Goal: Information Seeking & Learning: Learn about a topic

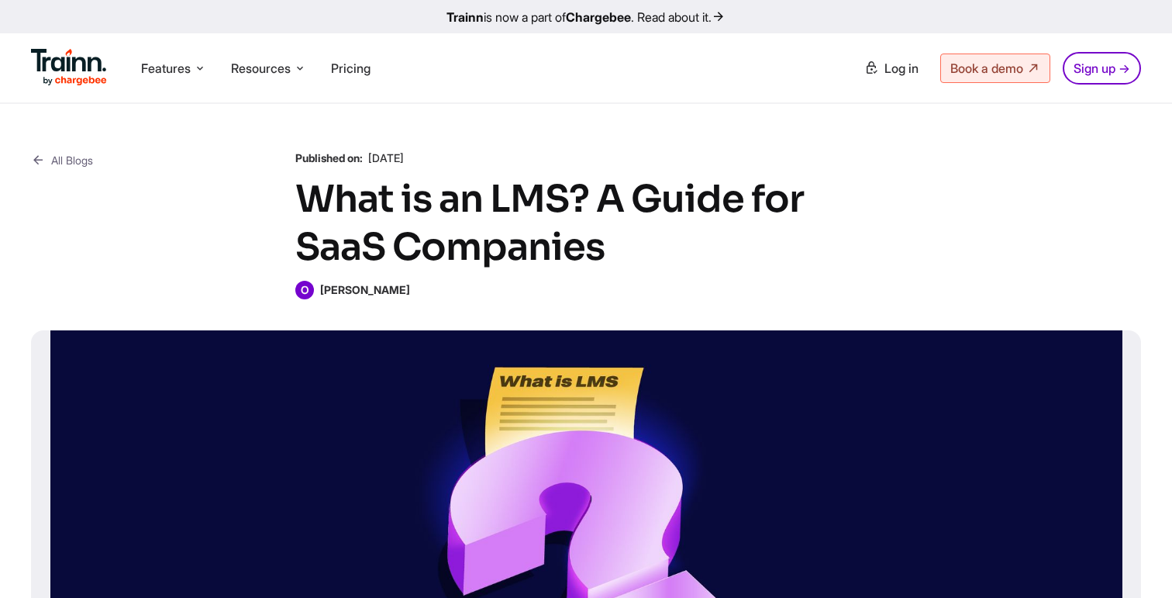
drag, startPoint x: 323, startPoint y: 288, endPoint x: 394, endPoint y: 288, distance: 70.5
click at [396, 288] on div "O Omar Sheriff" at bounding box center [585, 290] width 581 height 19
click at [394, 288] on div "O Omar Sheriff" at bounding box center [585, 290] width 581 height 19
drag, startPoint x: 321, startPoint y: 289, endPoint x: 404, endPoint y: 288, distance: 82.9
click at [404, 288] on div "O Omar Sheriff" at bounding box center [585, 290] width 581 height 19
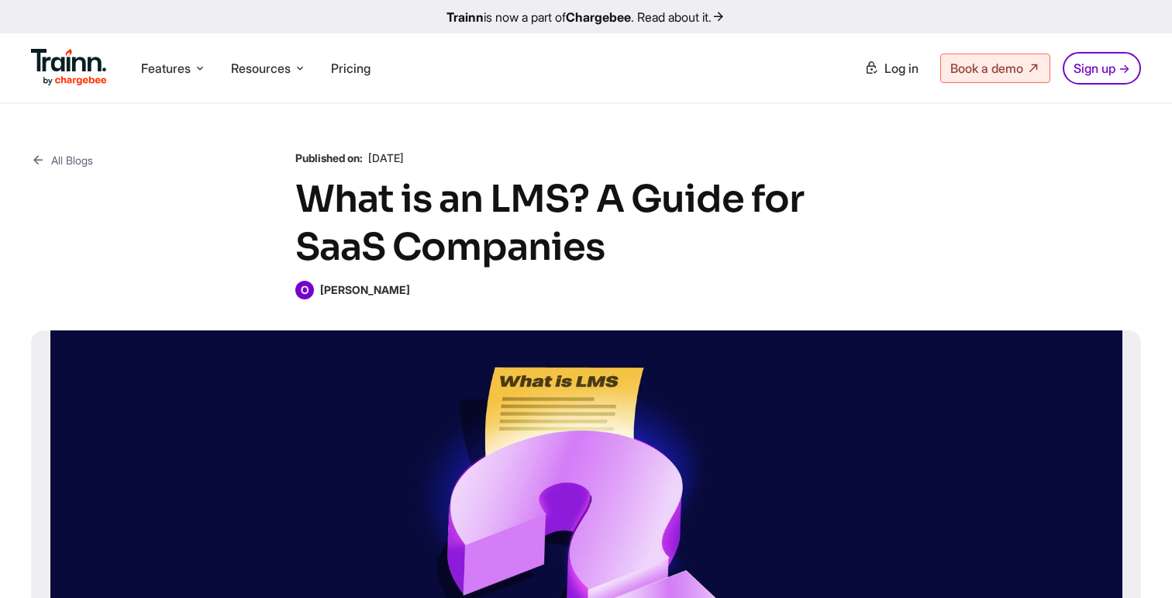
click at [404, 288] on div "O Omar Sheriff" at bounding box center [585, 290] width 581 height 19
drag, startPoint x: 322, startPoint y: 290, endPoint x: 420, endPoint y: 291, distance: 98.4
click at [420, 291] on div "O Omar Sheriff" at bounding box center [585, 290] width 581 height 19
drag, startPoint x: 317, startPoint y: 286, endPoint x: 419, endPoint y: 288, distance: 102.3
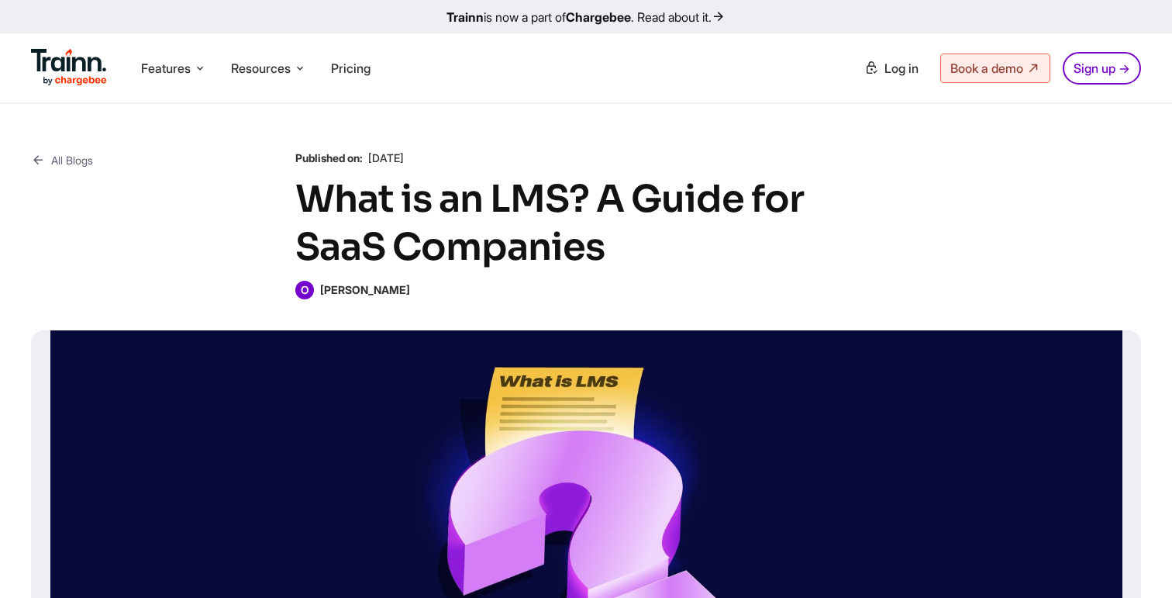
click at [419, 288] on div "O Omar Sheriff" at bounding box center [585, 290] width 581 height 19
drag, startPoint x: 322, startPoint y: 291, endPoint x: 391, endPoint y: 297, distance: 69.2
click at [394, 299] on div "All Blogs Published on: 31 Jan , 2025 What is an LMS? A Guide for SaaS Companie…" at bounding box center [586, 434] width 1172 height 660
click at [391, 297] on div "O Omar Sheriff" at bounding box center [585, 290] width 581 height 19
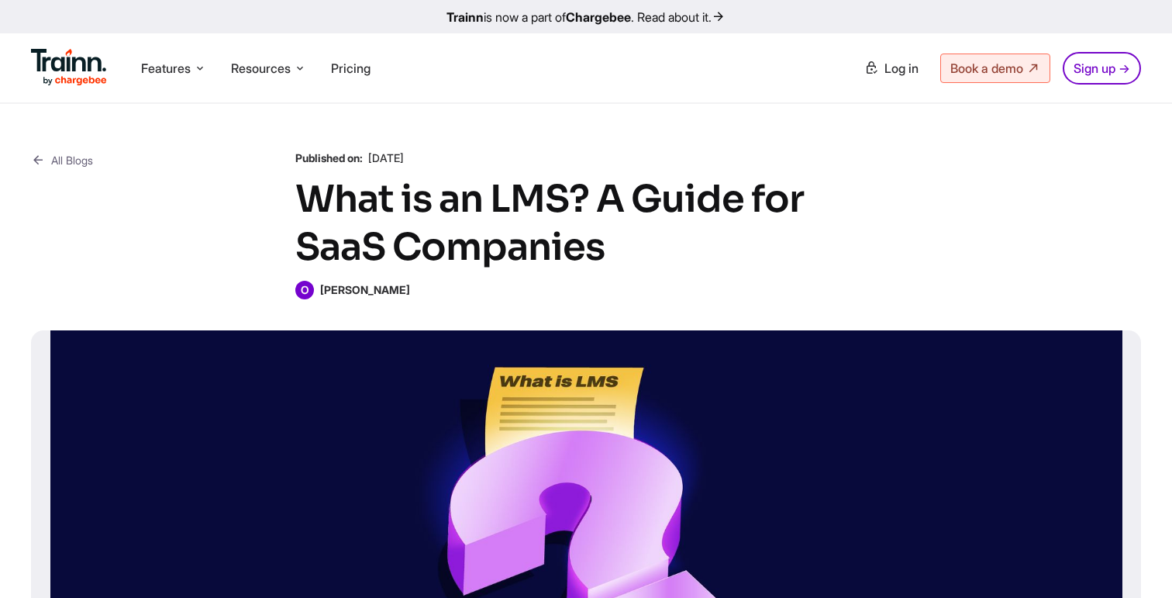
drag, startPoint x: 389, startPoint y: 290, endPoint x: 323, endPoint y: 294, distance: 66.0
click at [322, 294] on div "O Omar Sheriff" at bounding box center [585, 290] width 581 height 19
click at [323, 294] on b "Omar Sheriff" at bounding box center [365, 289] width 90 height 13
drag, startPoint x: 494, startPoint y: 200, endPoint x: 569, endPoint y: 200, distance: 74.4
click at [569, 200] on h1 "What is an LMS? A Guide for SaaS Companies" at bounding box center [585, 223] width 581 height 96
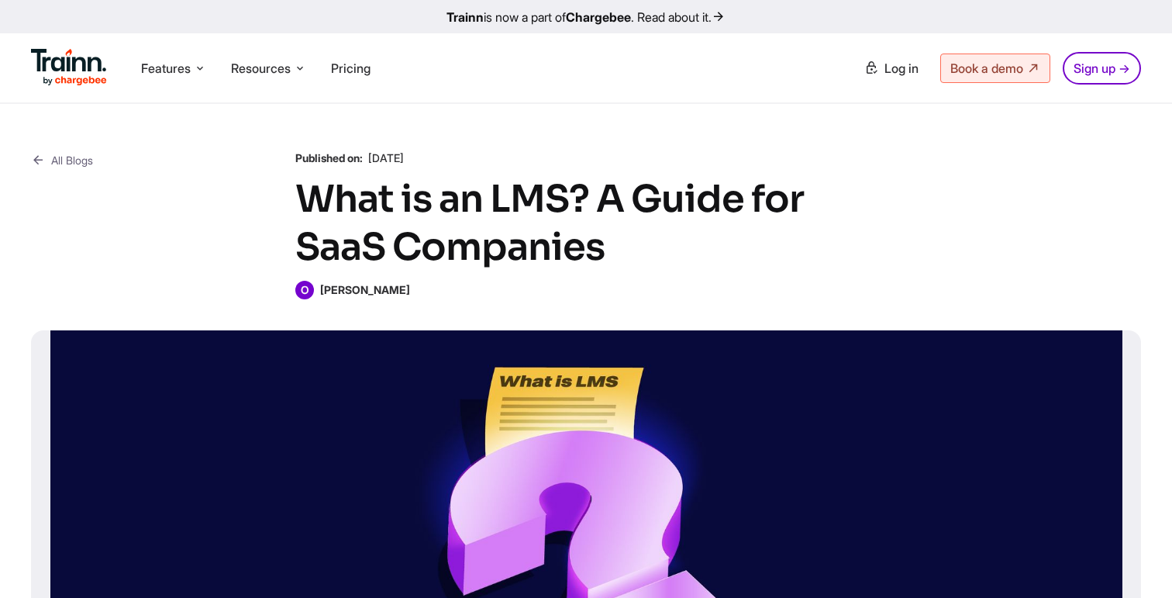
click at [346, 292] on b "Omar Sheriff" at bounding box center [365, 289] width 90 height 13
click at [362, 291] on b "Omar Sheriff" at bounding box center [365, 289] width 90 height 13
drag, startPoint x: 394, startPoint y: 287, endPoint x: 309, endPoint y: 284, distance: 84.5
click at [309, 284] on div "O Omar Sheriff" at bounding box center [585, 290] width 581 height 19
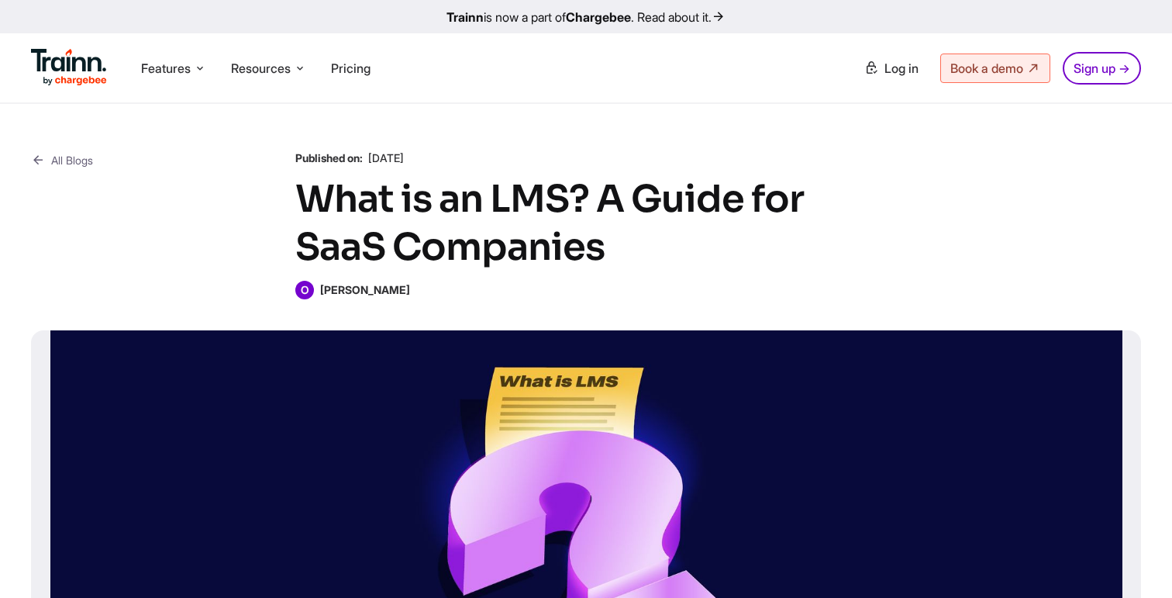
click at [370, 285] on b "Omar Sheriff" at bounding box center [365, 289] width 90 height 13
drag, startPoint x: 321, startPoint y: 291, endPoint x: 394, endPoint y: 294, distance: 73.7
click at [394, 294] on div "O Omar Sheriff" at bounding box center [585, 290] width 581 height 19
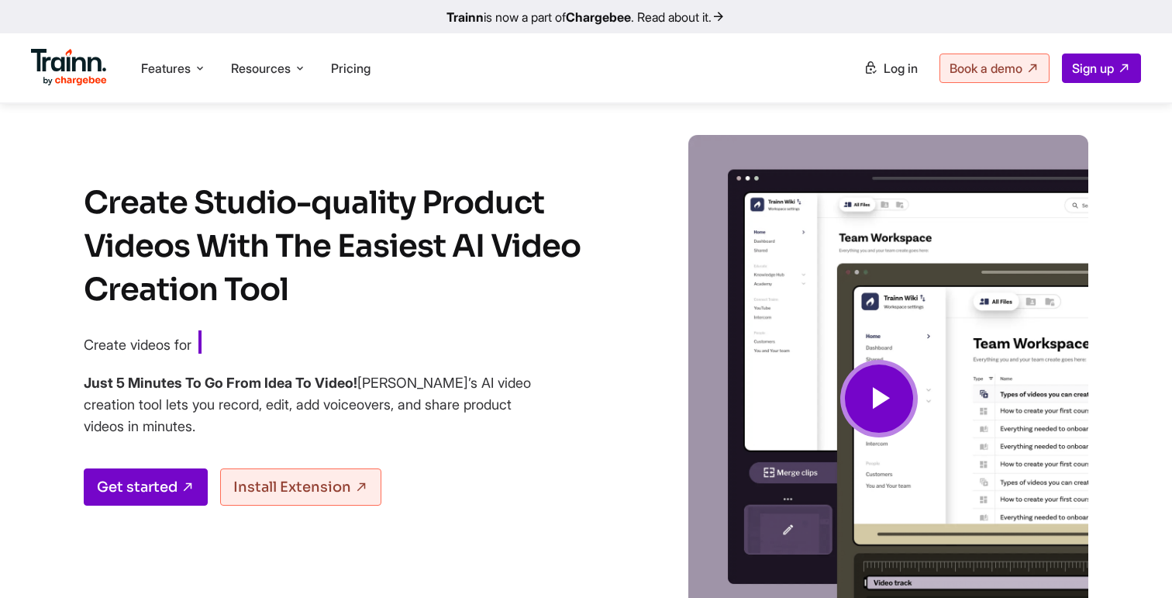
scroll to position [1221, 0]
